Goal: Task Accomplishment & Management: Manage account settings

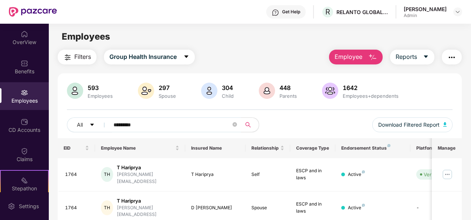
scroll to position [24, 0]
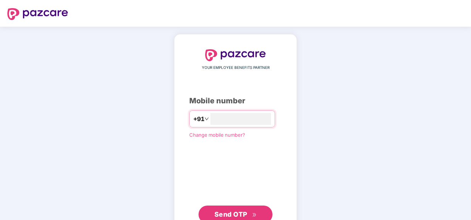
type input "**********"
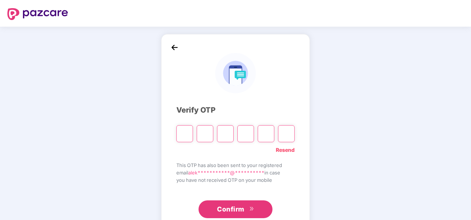
type input "*"
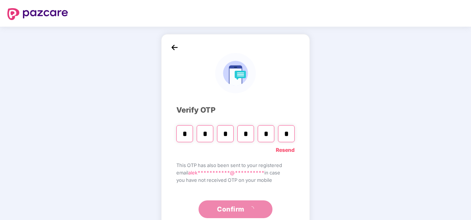
type input "*"
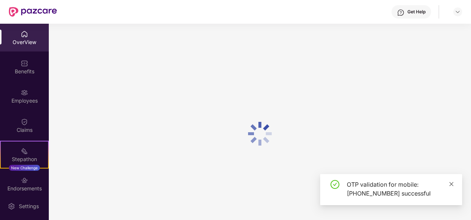
click at [451, 182] on icon "close" at bounding box center [451, 183] width 5 height 5
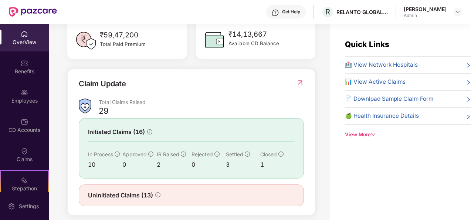
scroll to position [235, 0]
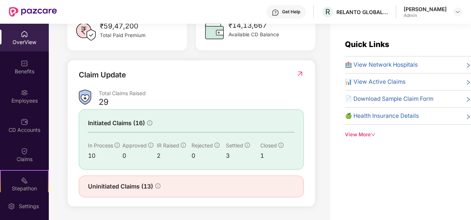
click at [27, 50] on div "OverView" at bounding box center [24, 38] width 49 height 28
click at [25, 93] on img at bounding box center [24, 92] width 7 height 7
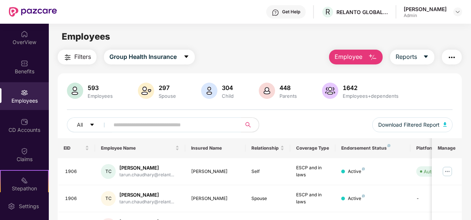
click at [216, 130] on span at bounding box center [173, 124] width 137 height 15
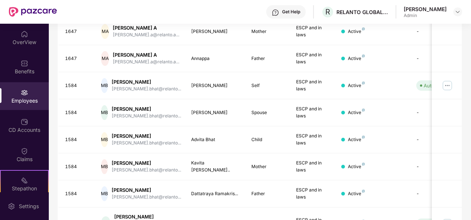
scroll to position [233, 0]
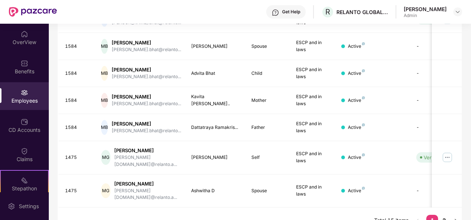
type input "*******"
